Goal: Information Seeking & Learning: Find specific fact

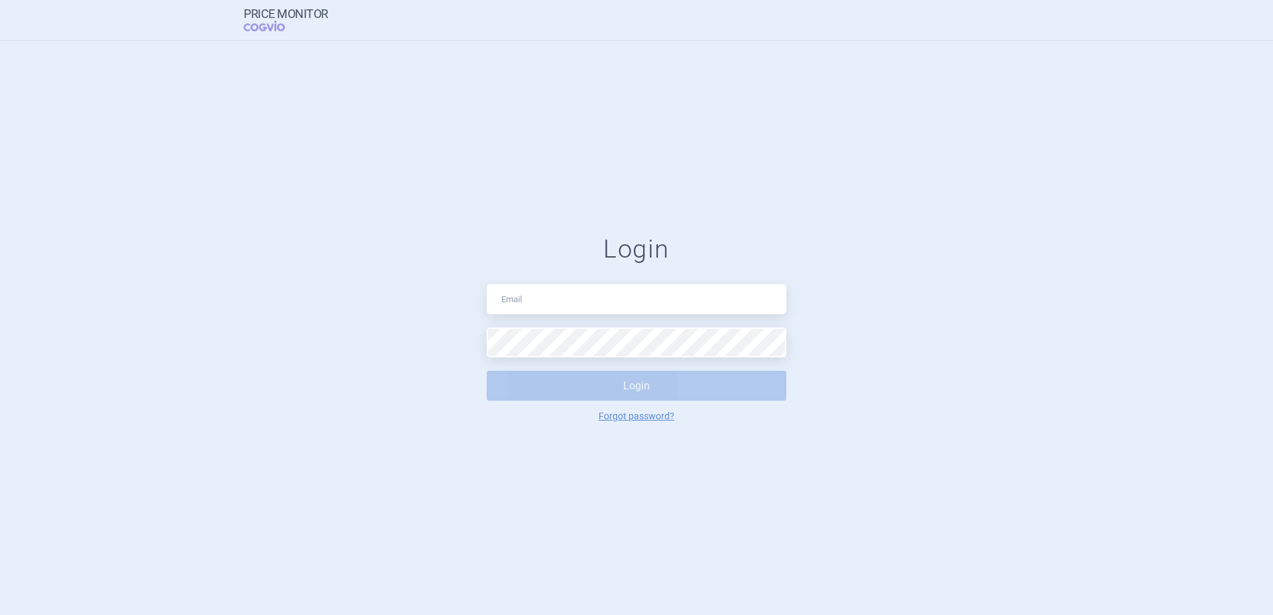
type input "[EMAIL_ADDRESS][DOMAIN_NAME]"
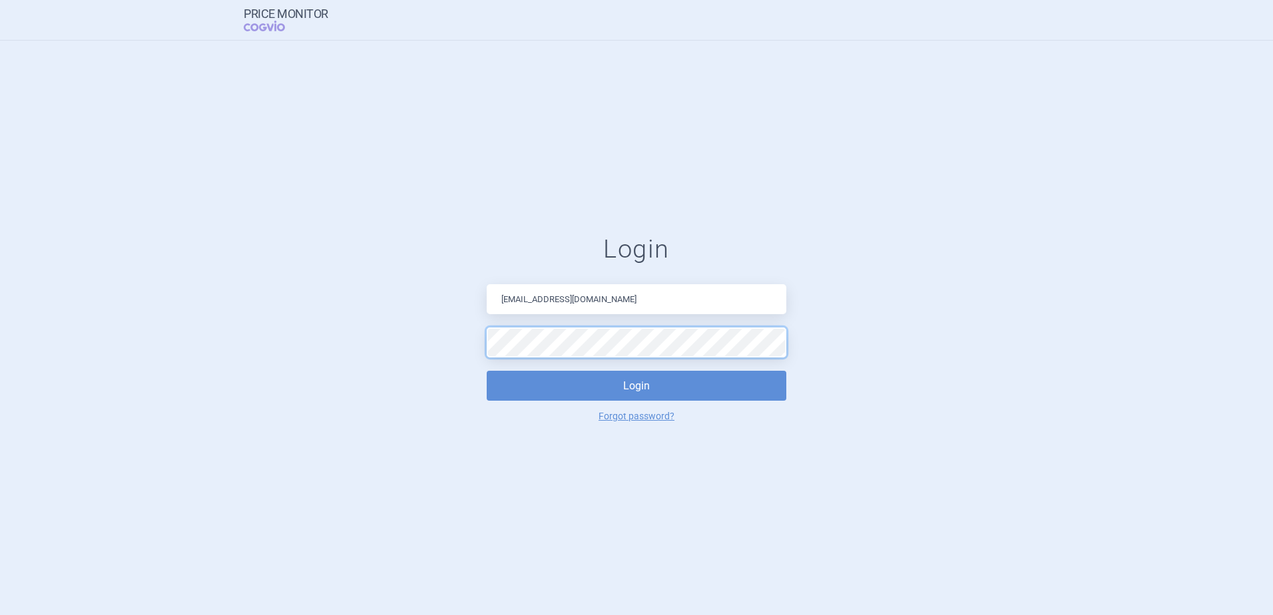
click at [487, 371] on button "Login" at bounding box center [637, 386] width 300 height 30
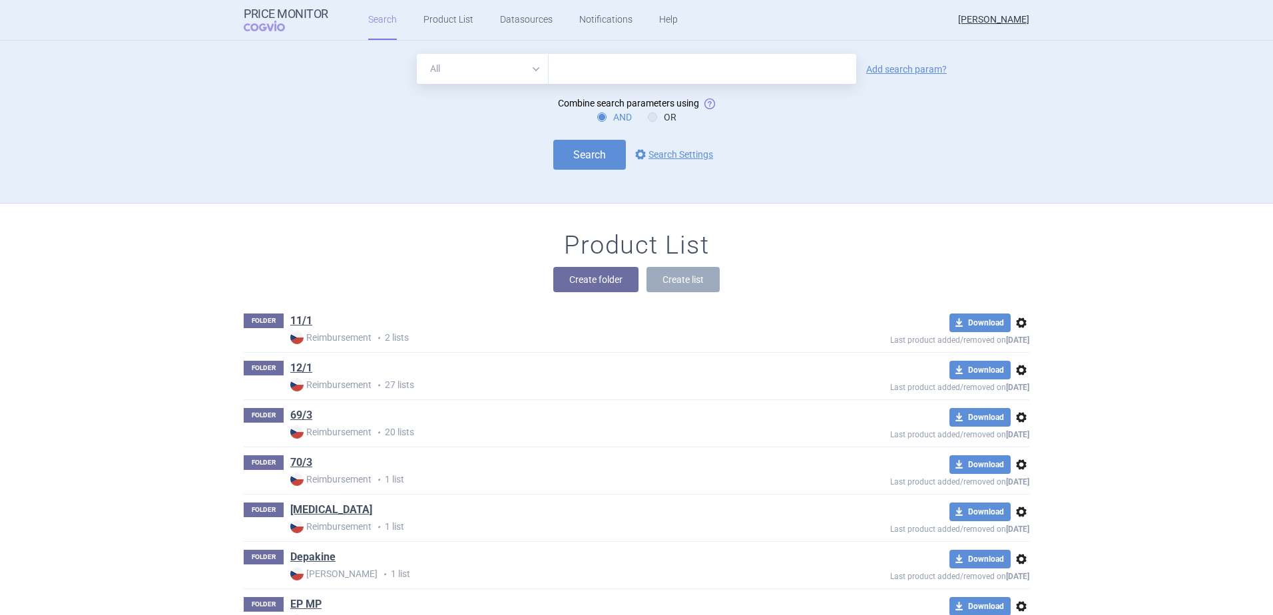
click at [491, 68] on select "All Brand Name ATC Company Active Substance Country Newer than" at bounding box center [483, 69] width 132 height 30
select select "brandName"
click at [417, 54] on select "All Brand Name ATC Company Active Substance Country Newer than" at bounding box center [483, 69] width 132 height 30
click at [566, 73] on input "text" at bounding box center [703, 69] width 308 height 30
type input "Beyfortus"
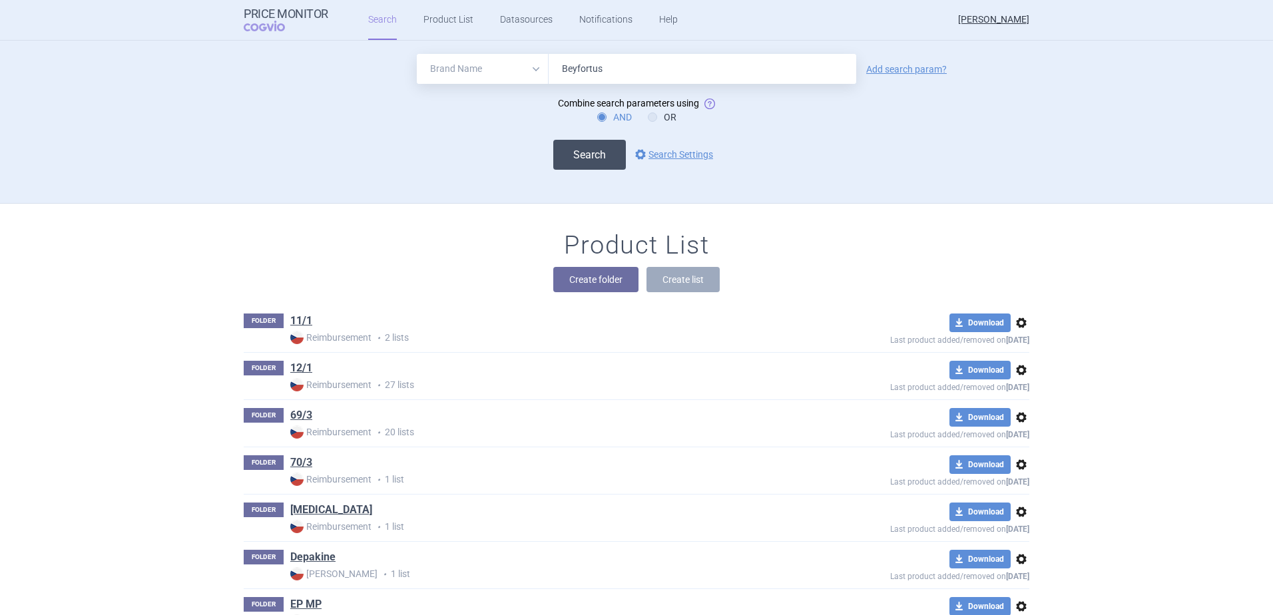
click at [589, 155] on button "Search" at bounding box center [589, 155] width 73 height 30
select select "brandName"
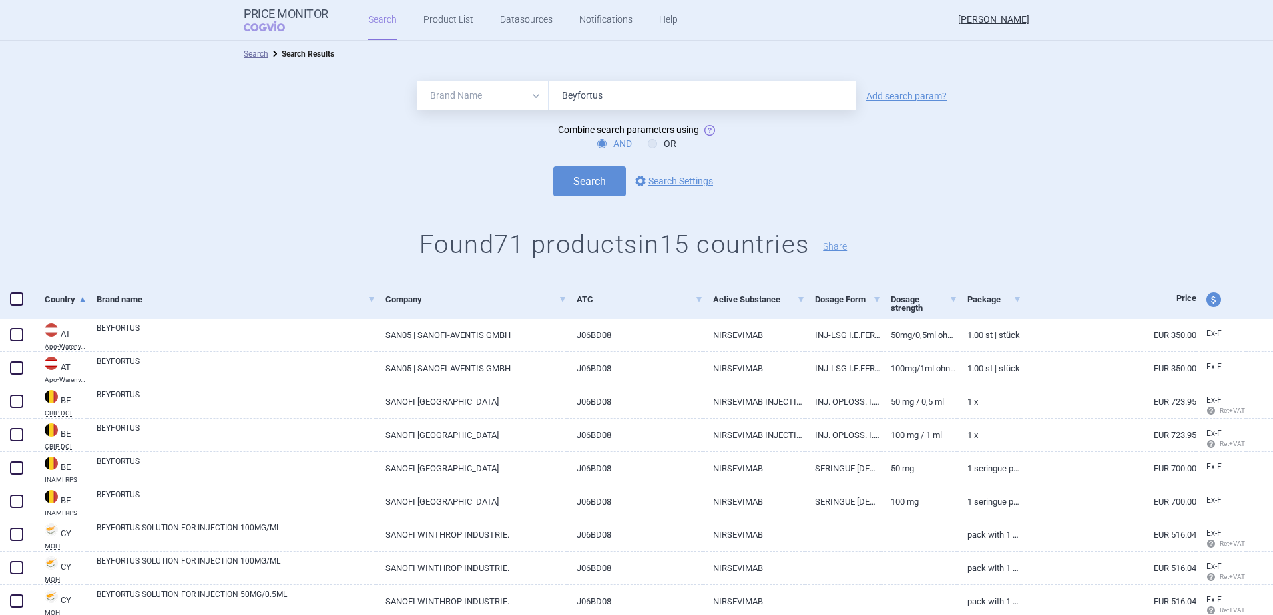
click at [1207, 302] on span "price and currency" at bounding box center [1214, 299] width 15 height 15
select select "ex-factory"
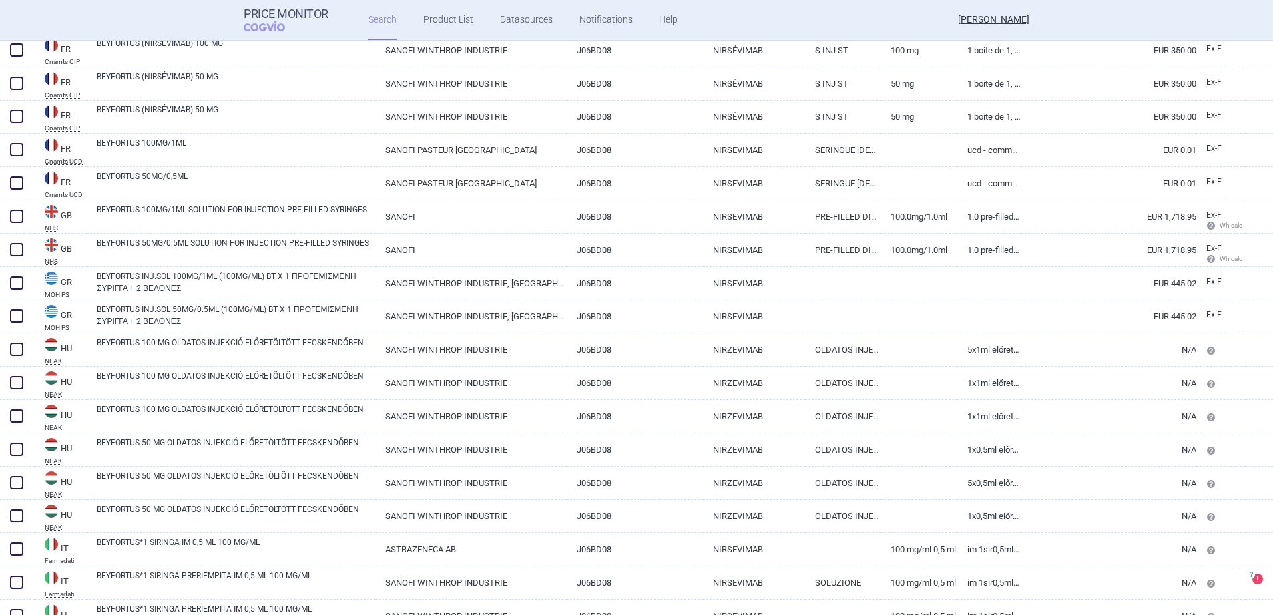
scroll to position [1445, 0]
